Goal: Find specific page/section: Find specific page/section

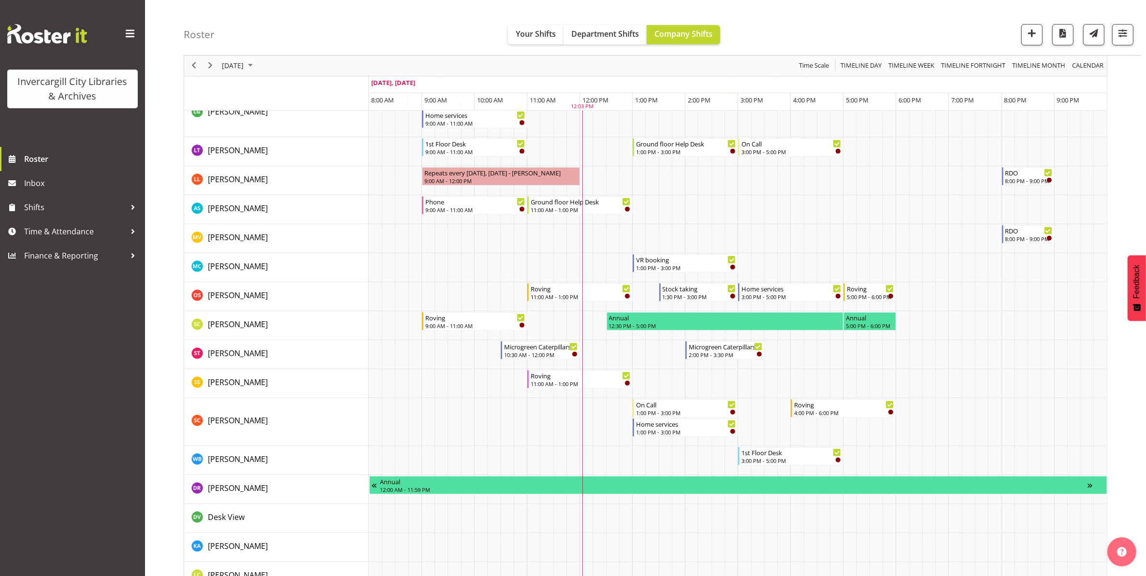
scroll to position [604, 0]
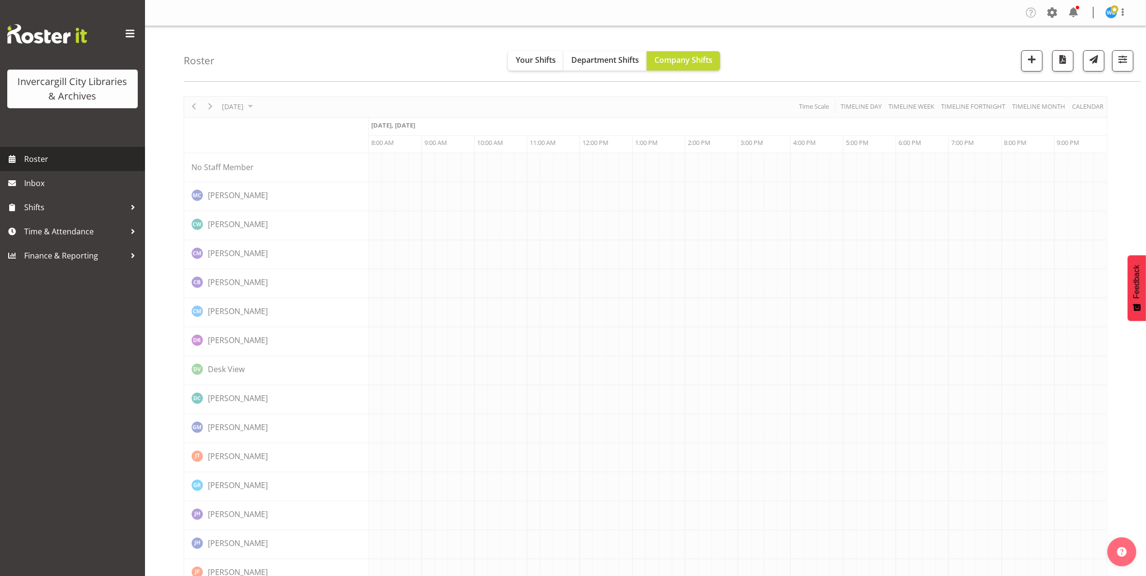
click at [46, 160] on span "Roster" at bounding box center [82, 159] width 116 height 14
